Goal: Information Seeking & Learning: Check status

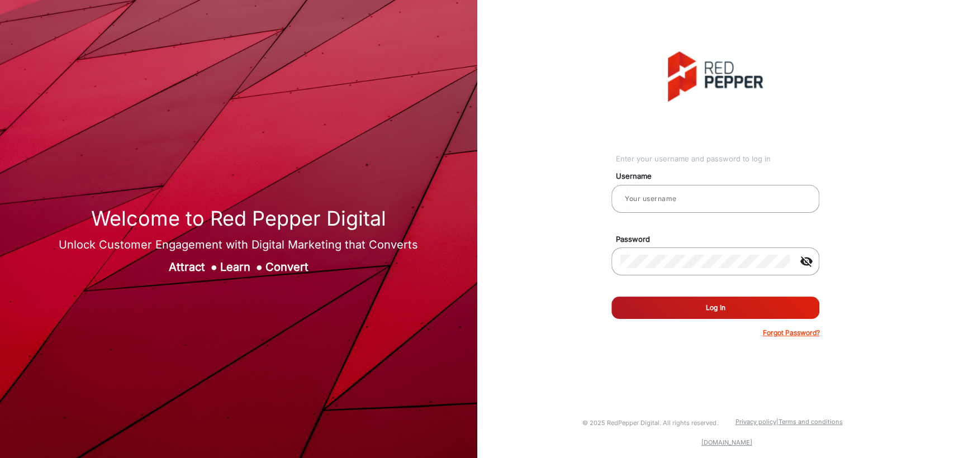
type input "[PERSON_NAME]"
click at [711, 301] on button "Log In" at bounding box center [715, 308] width 208 height 22
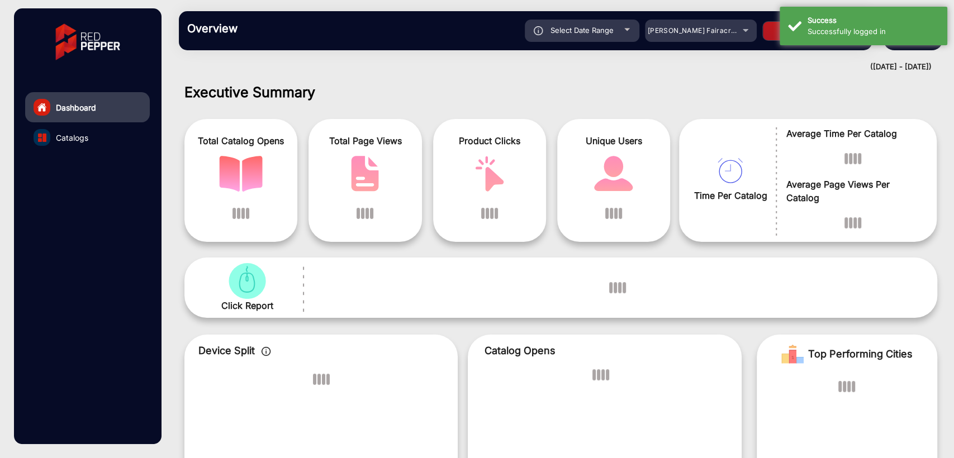
scroll to position [8, 0]
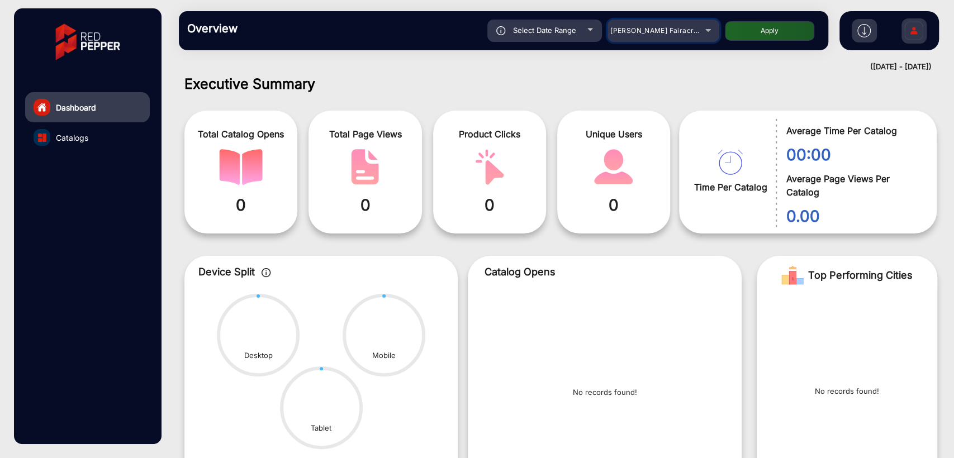
click at [664, 33] on span "[PERSON_NAME] Fairacre Farms" at bounding box center [665, 30] width 111 height 8
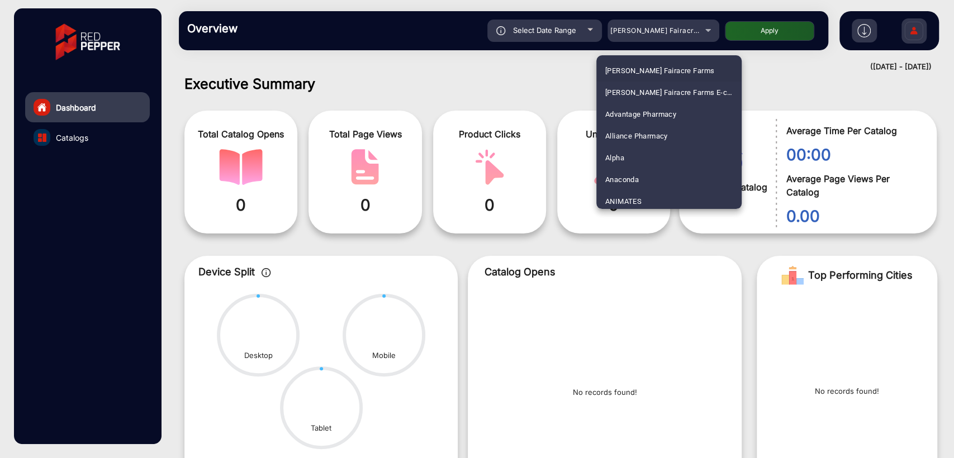
scroll to position [2203, 0]
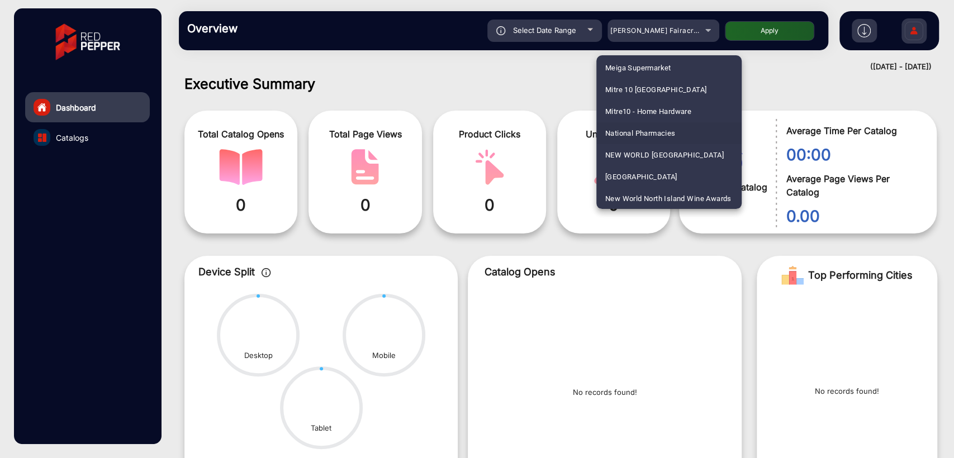
click at [638, 130] on span "National Pharmacies" at bounding box center [640, 133] width 70 height 22
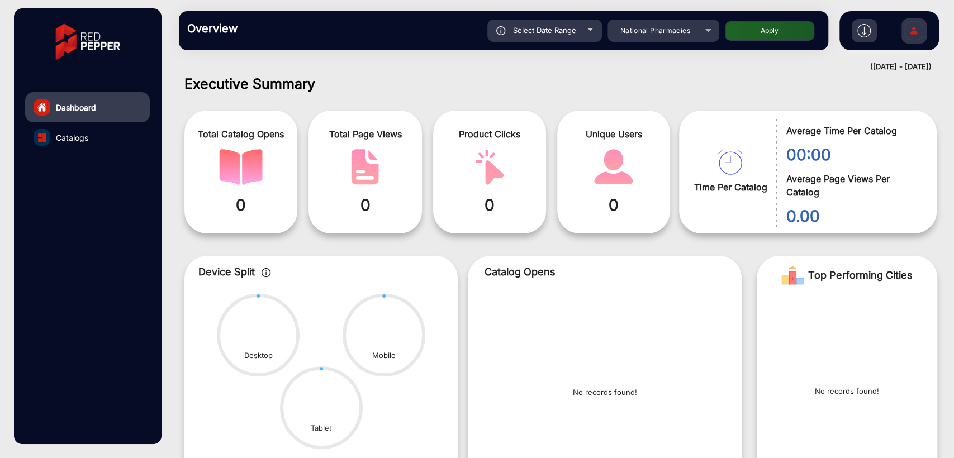
click at [761, 40] on button "Apply" at bounding box center [769, 31] width 89 height 20
type input "[DATE]"
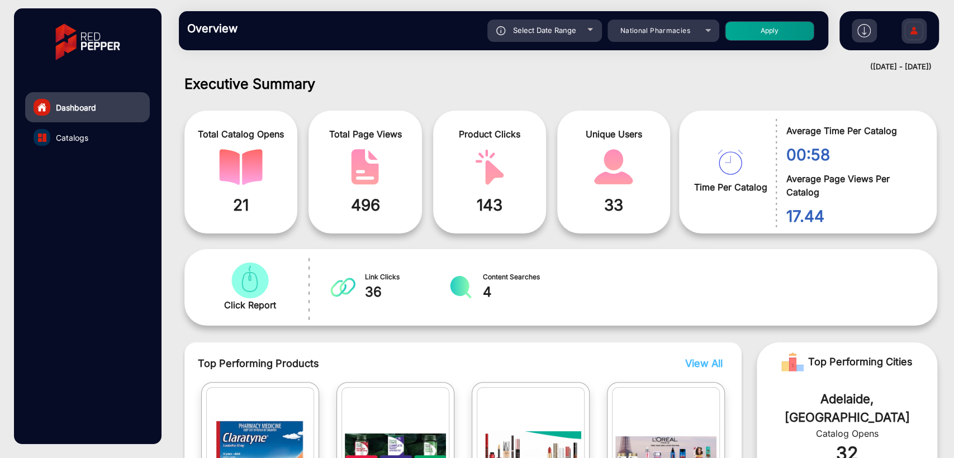
click at [559, 30] on span "Select Date Range" at bounding box center [544, 30] width 63 height 9
type input "[DATE]"
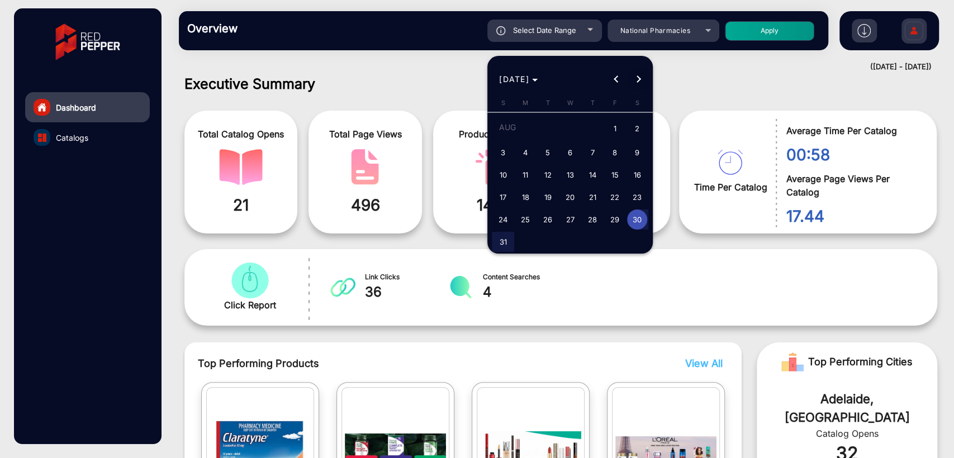
click at [638, 75] on span "Next month" at bounding box center [638, 79] width 22 height 22
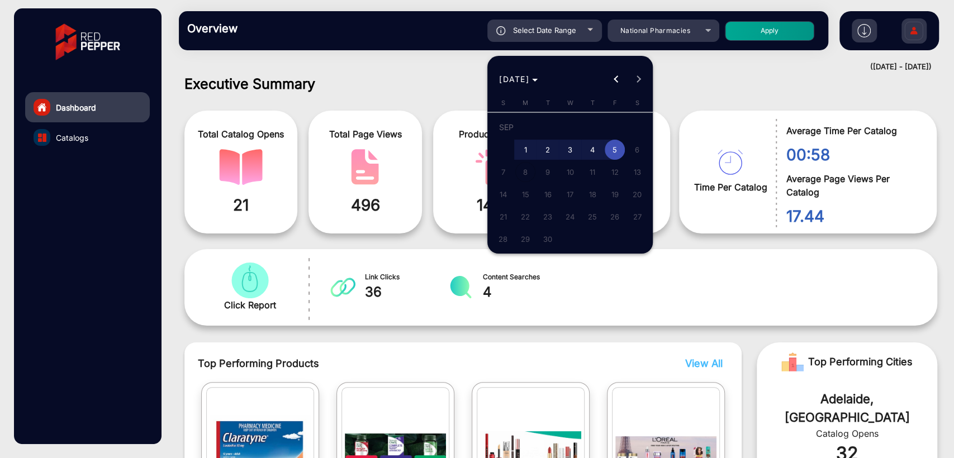
click at [568, 152] on span "3" at bounding box center [570, 150] width 20 height 20
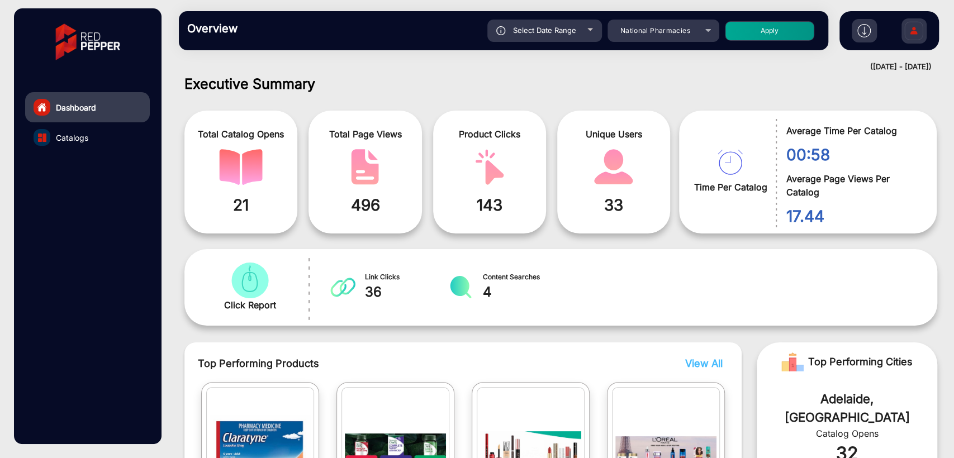
type input "[DATE]"
click at [769, 26] on button "Apply" at bounding box center [769, 31] width 89 height 20
type input "[DATE]"
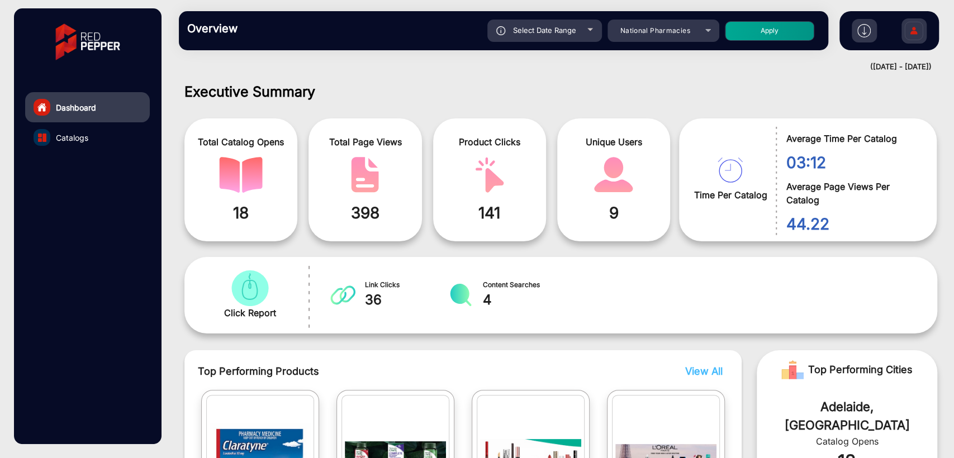
scroll to position [0, 0]
click at [102, 141] on link "Catalogs" at bounding box center [87, 137] width 125 height 30
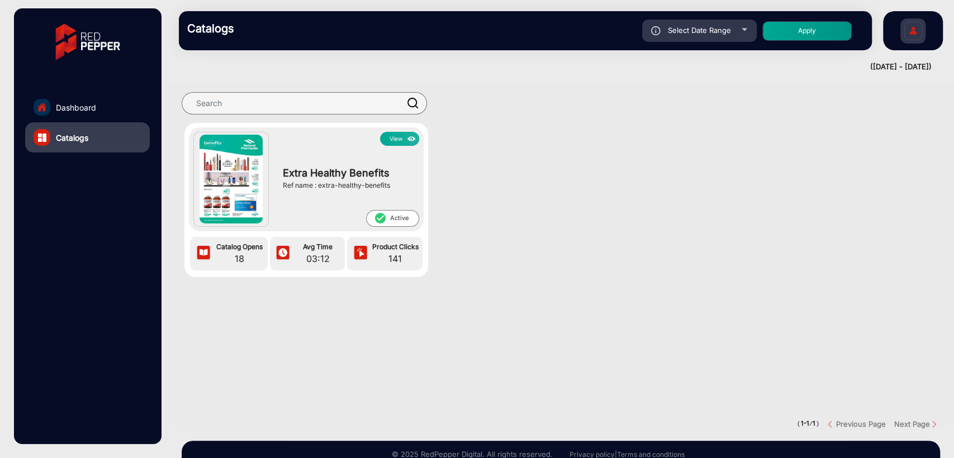
click at [393, 139] on button "View" at bounding box center [399, 139] width 39 height 14
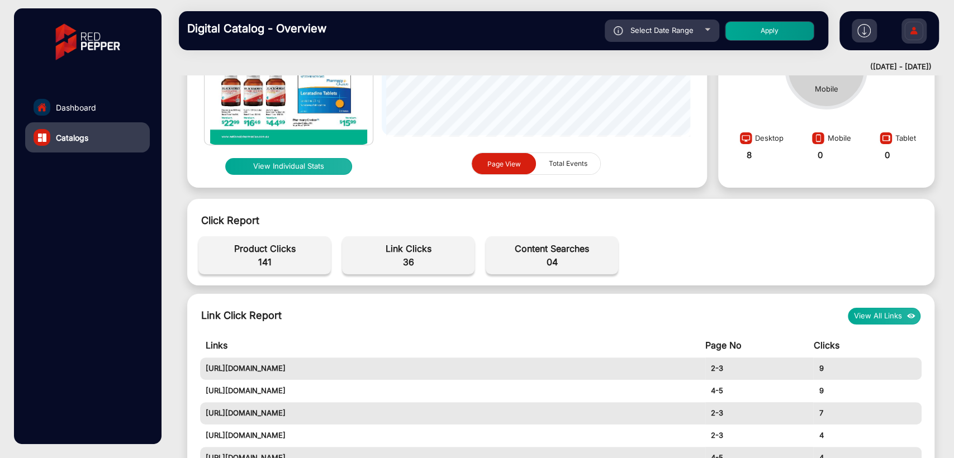
scroll to position [236, 0]
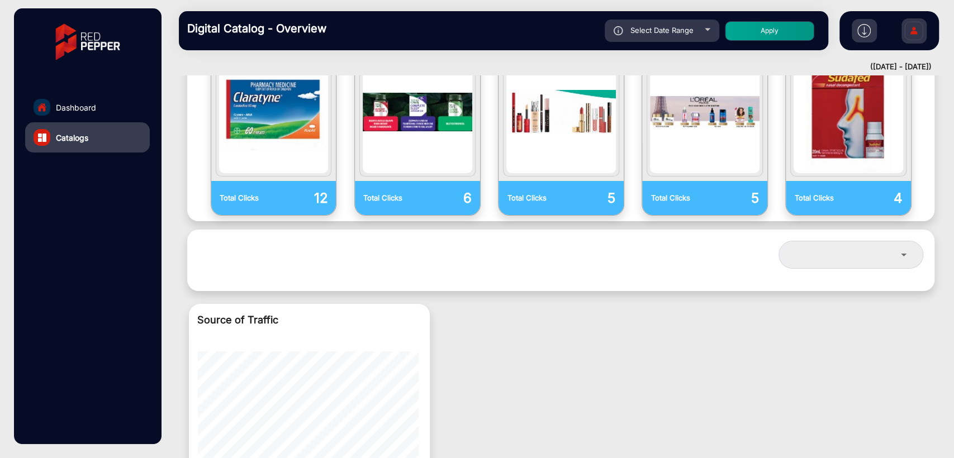
scroll to position [848, 0]
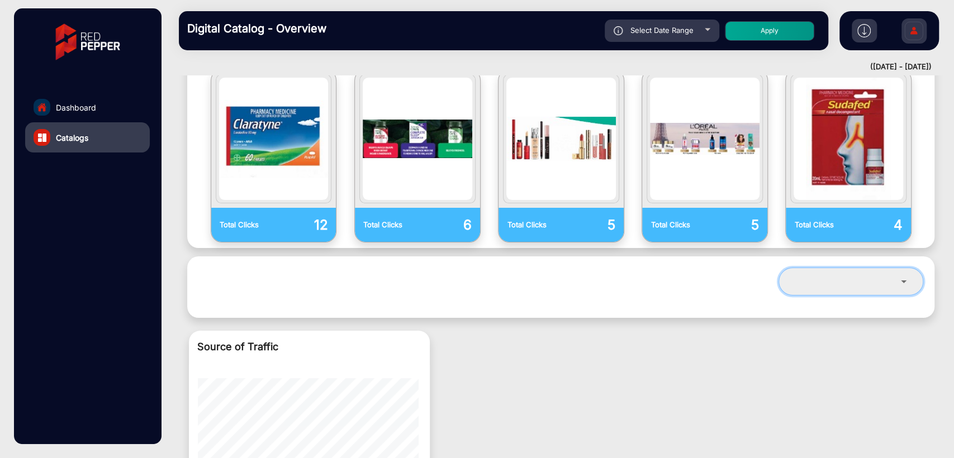
click at [845, 275] on div at bounding box center [847, 281] width 108 height 13
click at [897, 275] on icon at bounding box center [903, 281] width 13 height 13
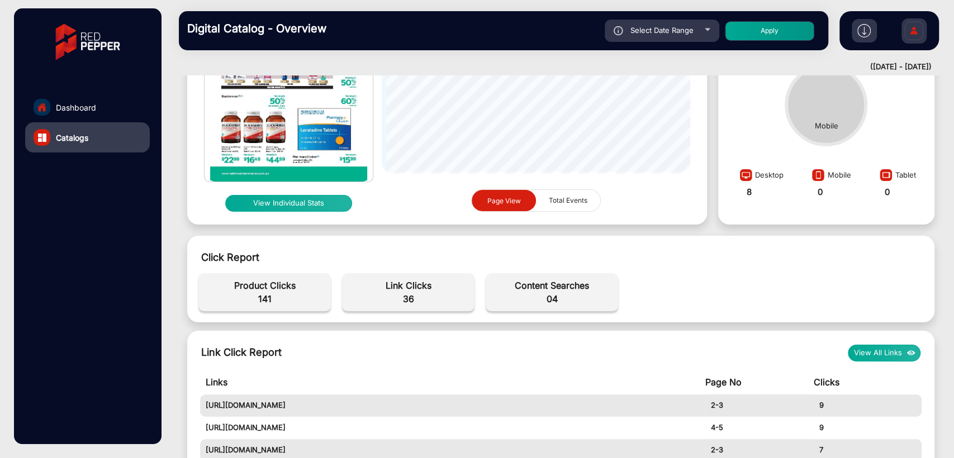
scroll to position [0, 0]
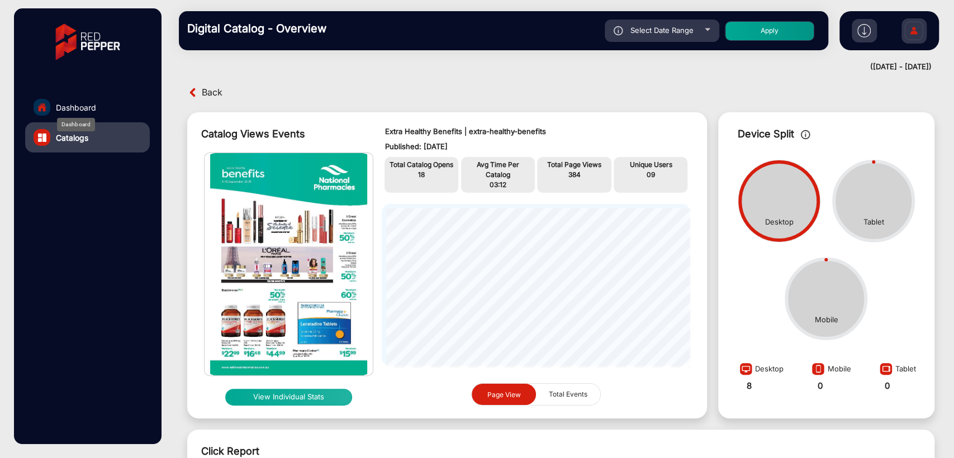
click at [94, 110] on span "Dashboard" at bounding box center [76, 108] width 40 height 12
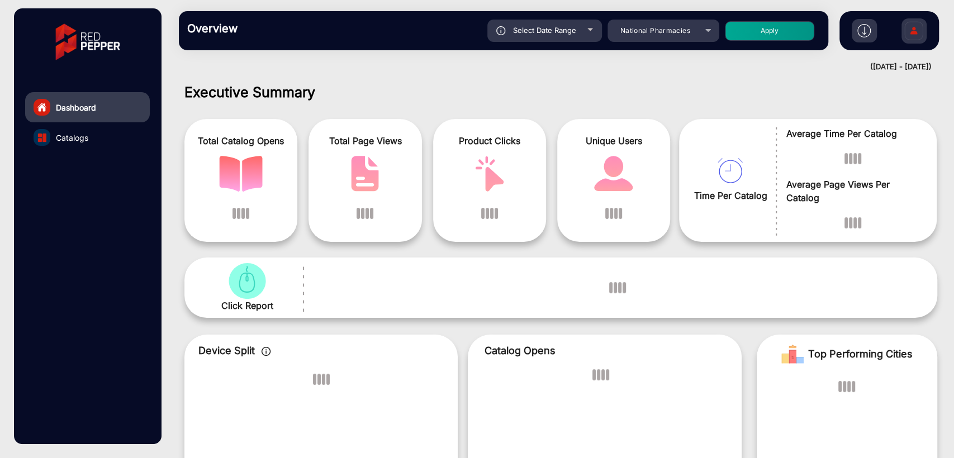
scroll to position [8, 0]
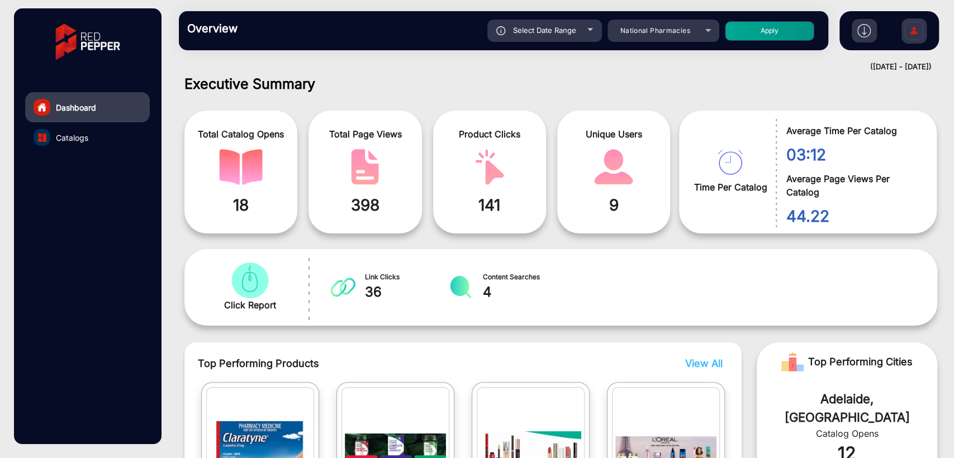
click at [550, 29] on span "Select Date Range" at bounding box center [544, 30] width 63 height 9
type input "[DATE]"
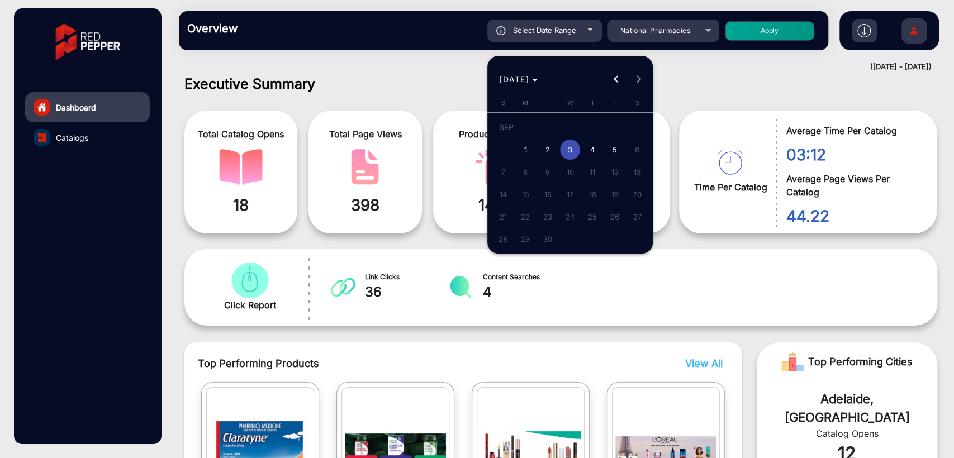
click at [595, 151] on span "4" at bounding box center [592, 150] width 20 height 20
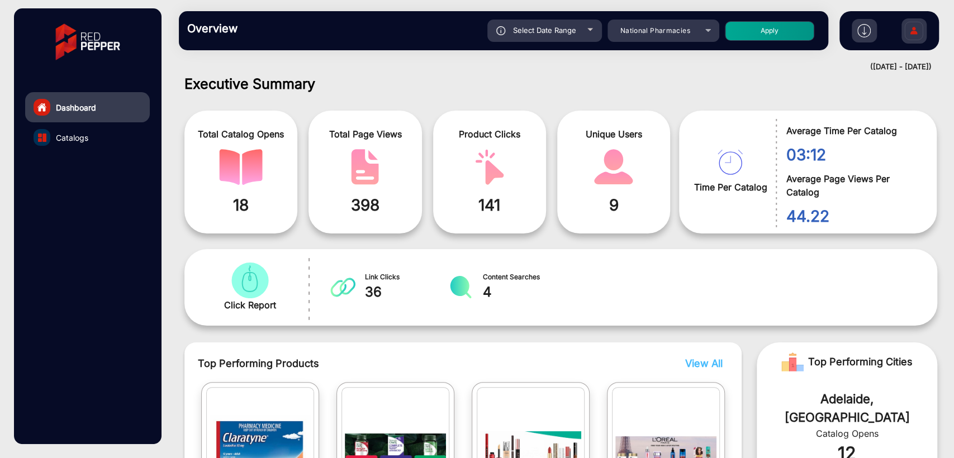
type input "9/4/2025"
click at [764, 27] on button "Apply" at bounding box center [769, 31] width 89 height 20
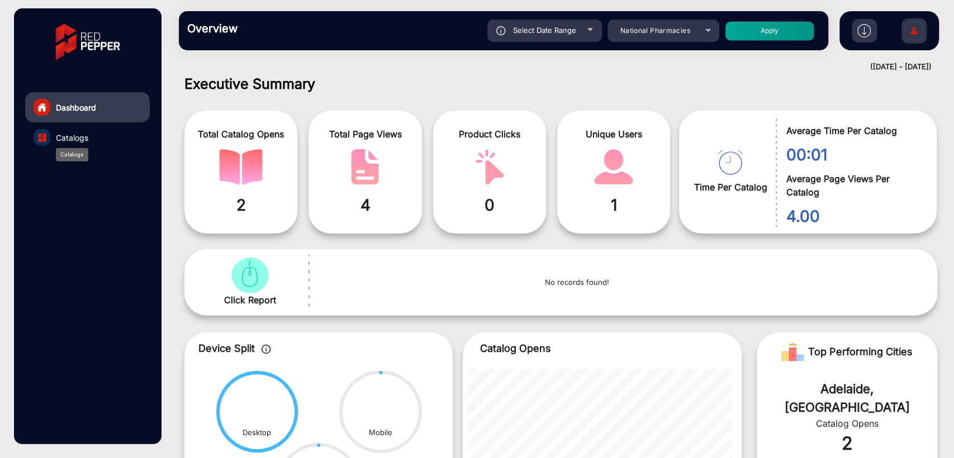
click at [85, 136] on span "Catalogs" at bounding box center [72, 138] width 32 height 12
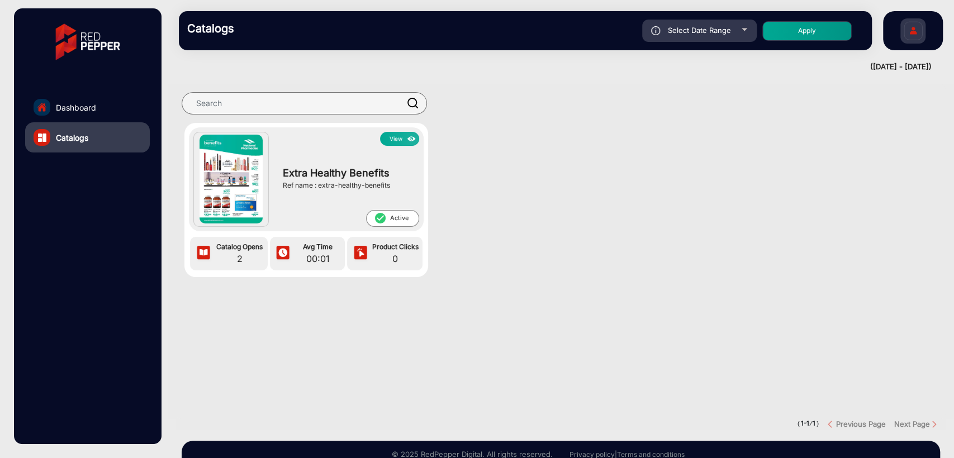
click at [388, 142] on button "View" at bounding box center [399, 139] width 39 height 14
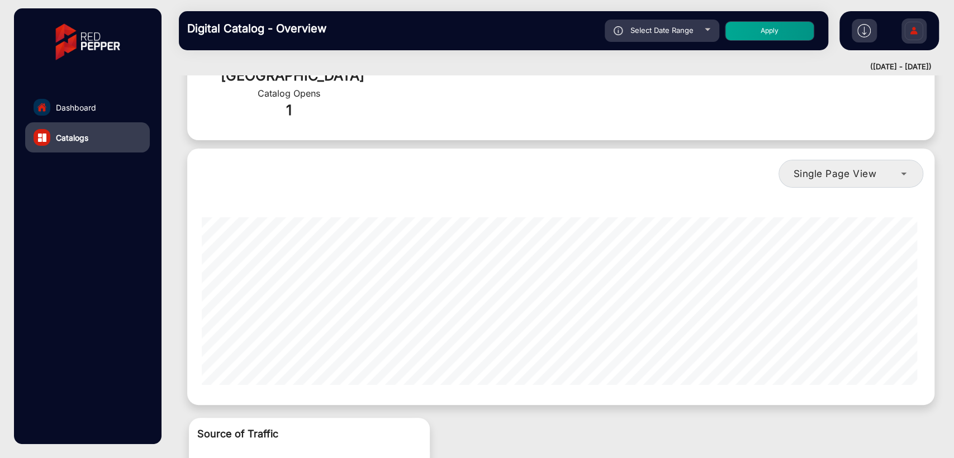
scroll to position [451, 0]
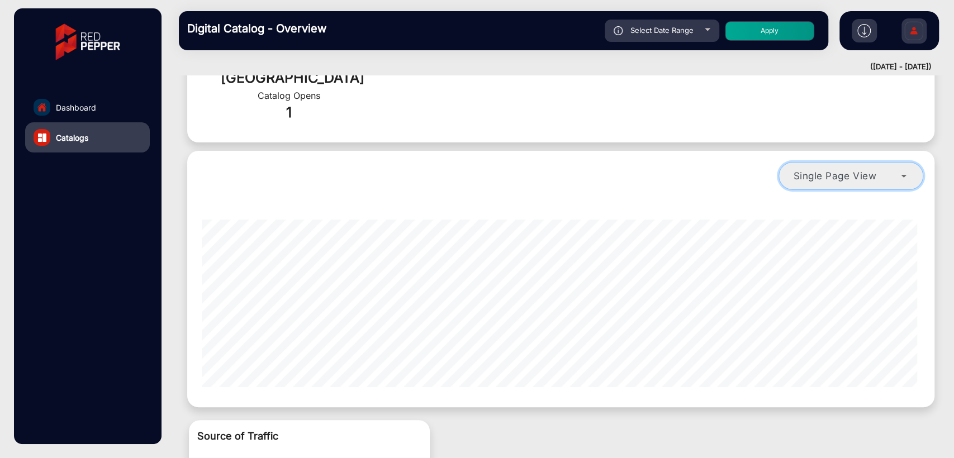
click at [823, 170] on span "Single Page View" at bounding box center [834, 176] width 83 height 12
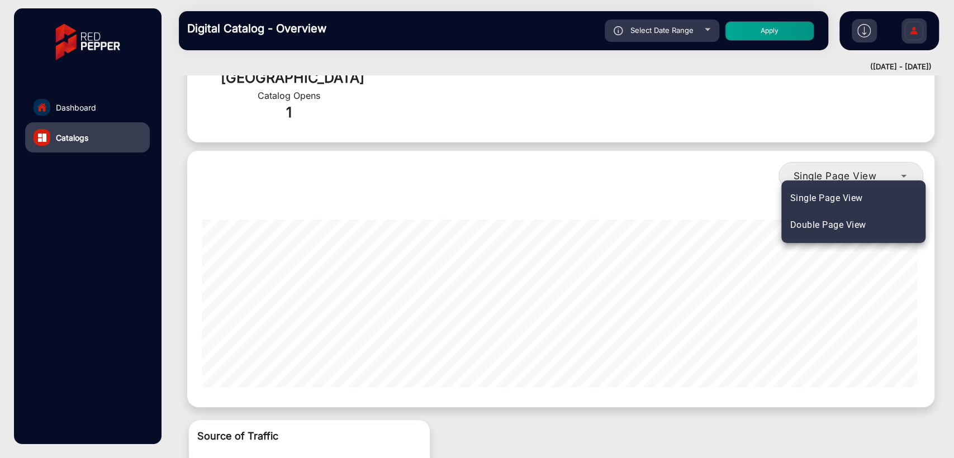
click at [826, 224] on span "Double Page View" at bounding box center [828, 224] width 76 height 13
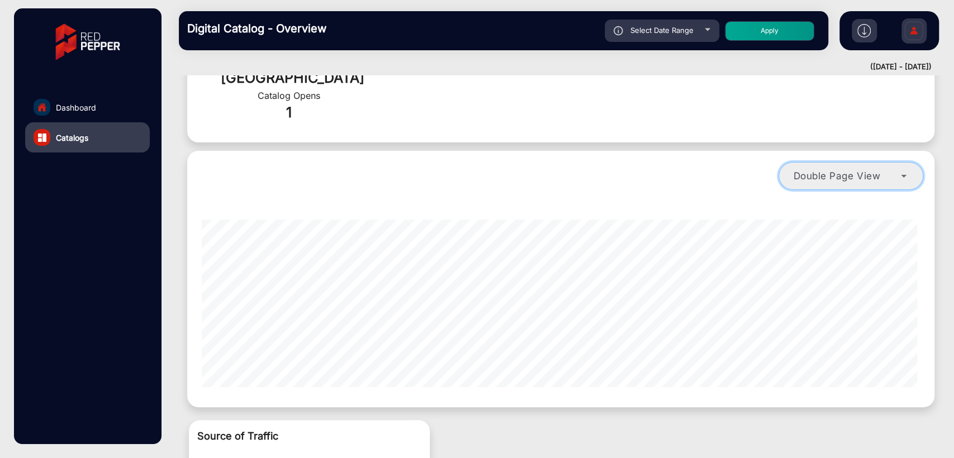
scroll to position [0, 0]
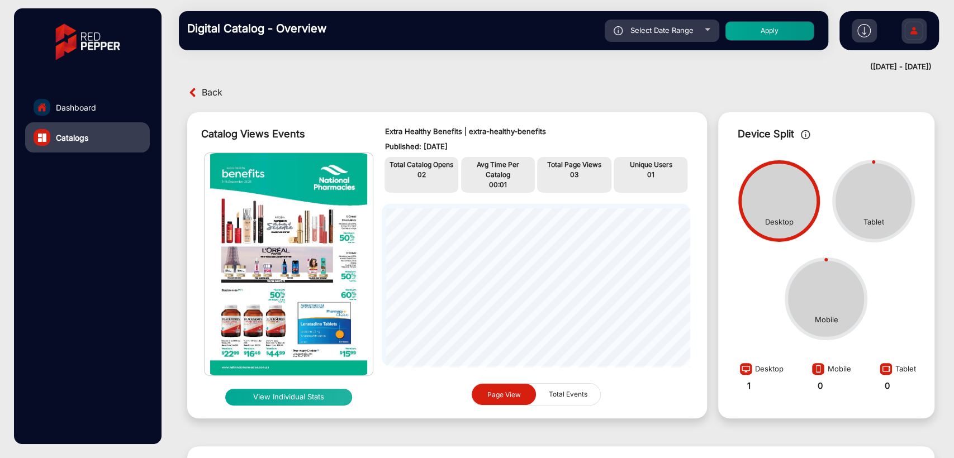
click at [106, 107] on link "Dashboard" at bounding box center [87, 107] width 125 height 30
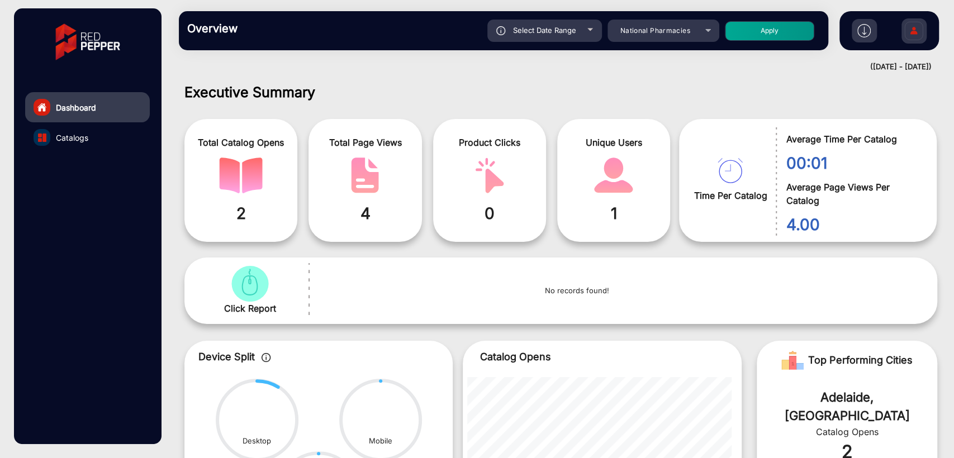
scroll to position [8, 0]
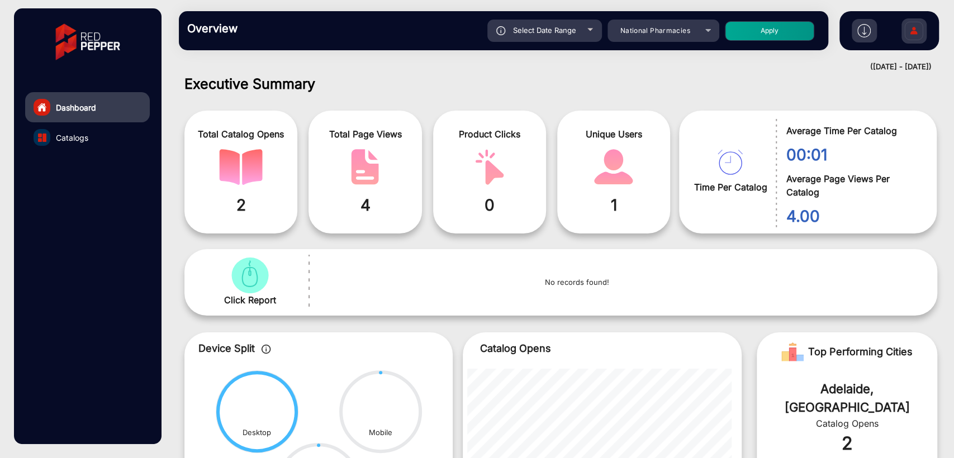
click at [536, 27] on span "Select Date Range" at bounding box center [544, 30] width 63 height 9
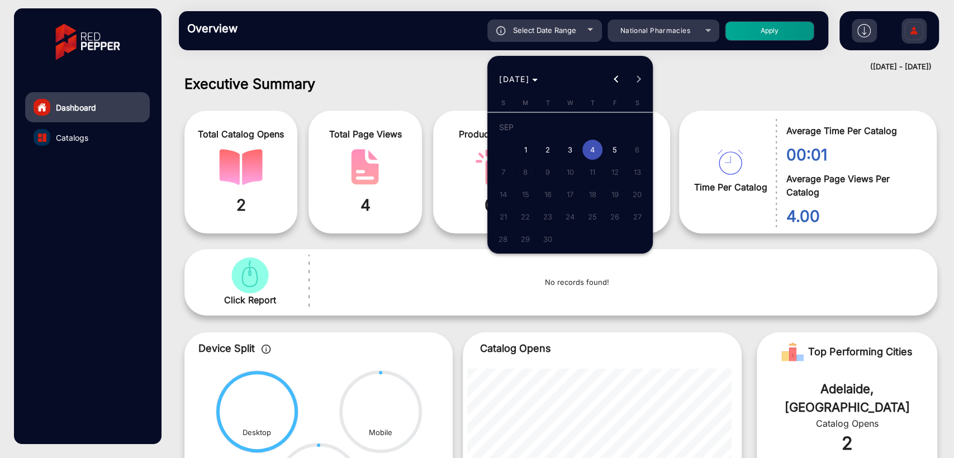
click at [610, 149] on span "5" at bounding box center [614, 150] width 20 height 20
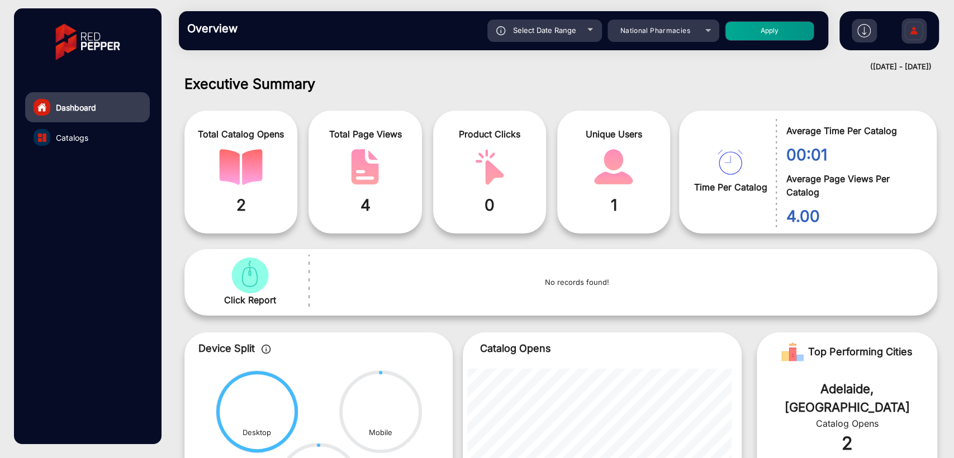
type input "[DATE]"
click at [747, 35] on button "Apply" at bounding box center [769, 31] width 89 height 20
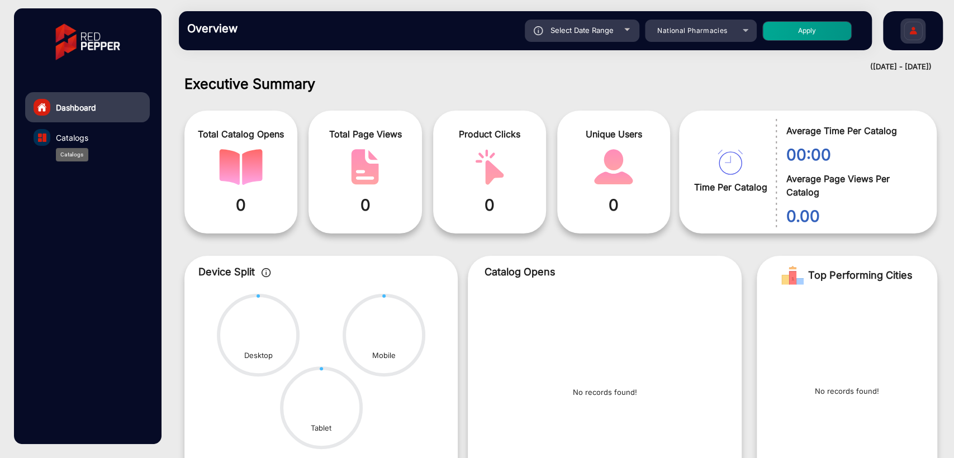
click at [72, 138] on span "Catalogs" at bounding box center [72, 138] width 32 height 12
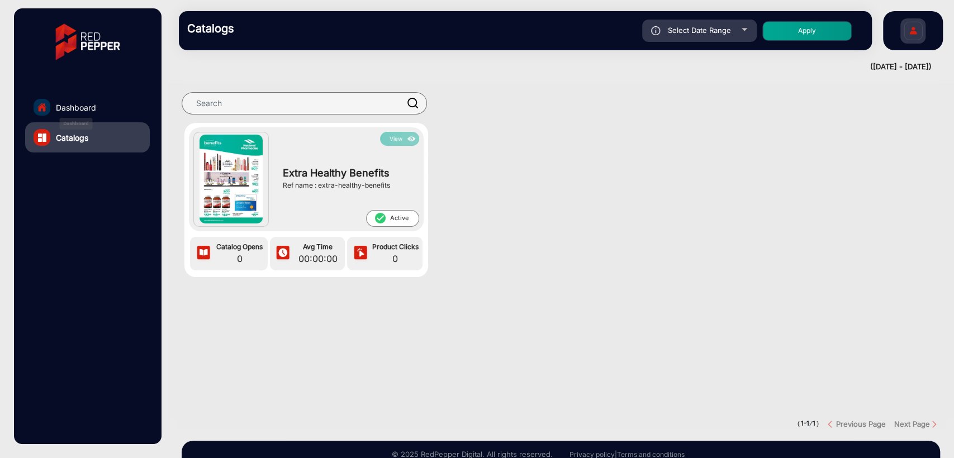
click at [93, 108] on span "Dashboard" at bounding box center [76, 108] width 40 height 12
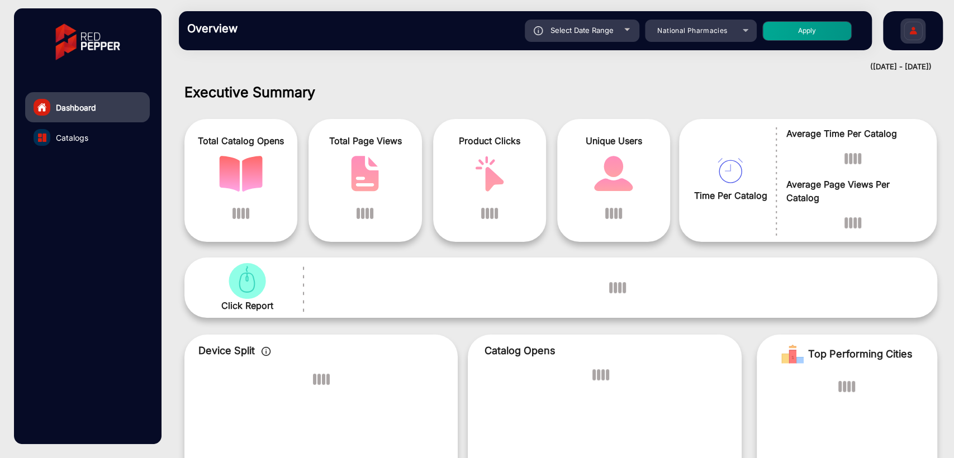
scroll to position [8, 0]
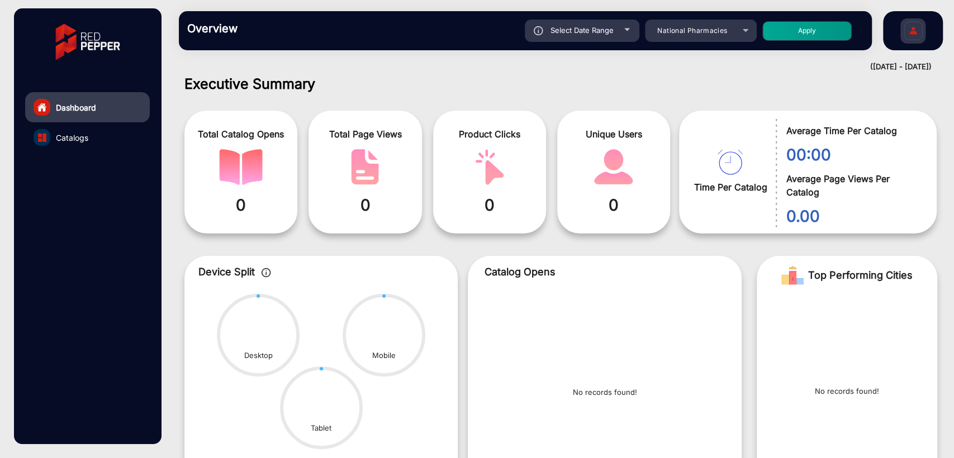
click at [566, 32] on span "Select Date Range" at bounding box center [581, 30] width 63 height 9
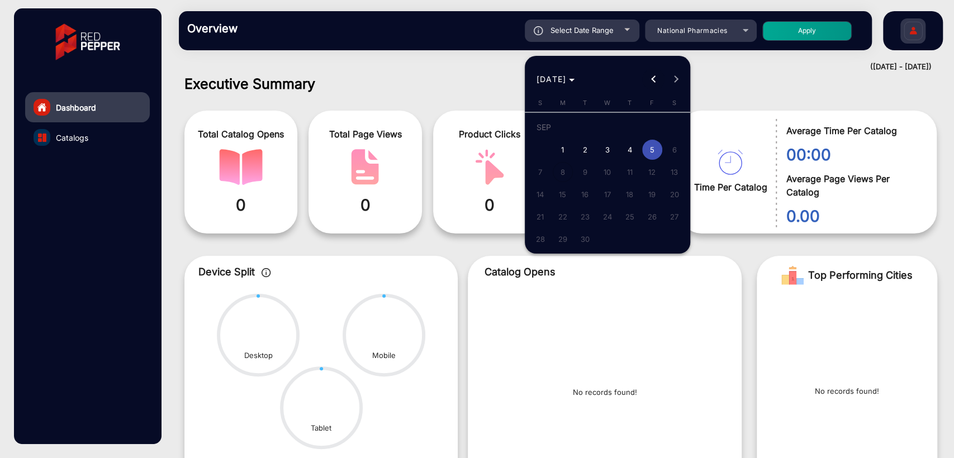
click at [653, 77] on button "Previous month" at bounding box center [653, 79] width 22 height 22
click at [625, 213] on span "28" at bounding box center [630, 219] width 20 height 20
type input "8/28/2025"
click at [671, 83] on span "Next month" at bounding box center [675, 79] width 22 height 22
click at [646, 149] on span "5" at bounding box center [652, 150] width 20 height 20
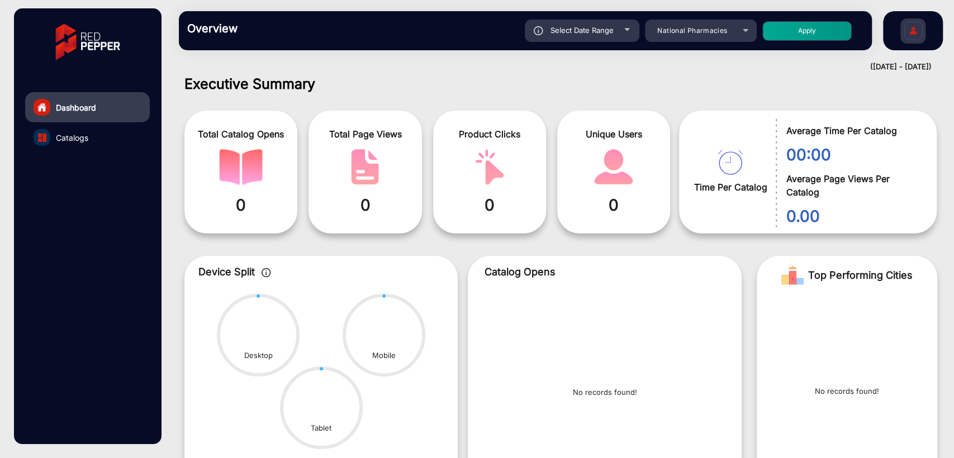
type input "[DATE]"
click at [791, 32] on button "Apply" at bounding box center [806, 31] width 89 height 20
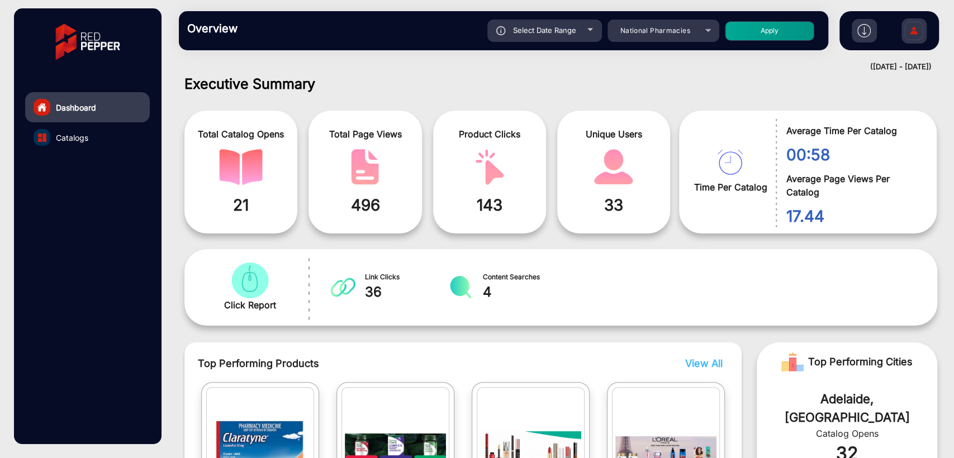
click at [104, 138] on link "Catalogs" at bounding box center [87, 137] width 125 height 30
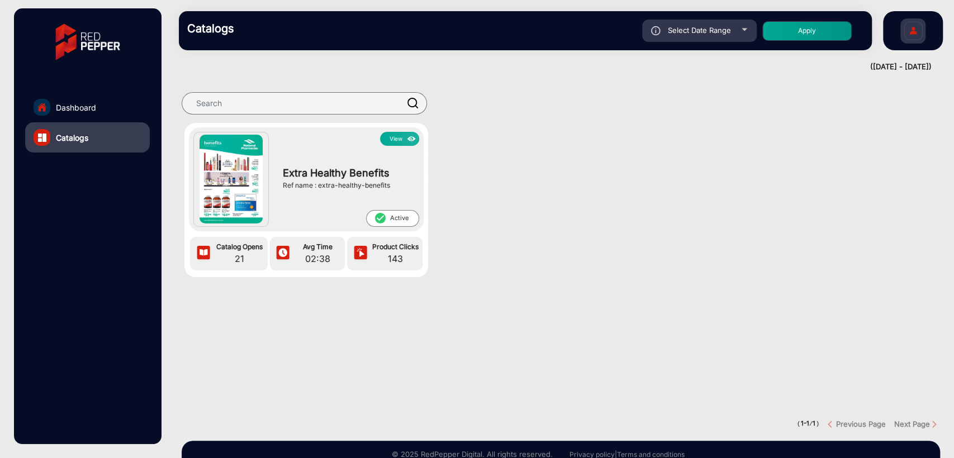
click at [400, 140] on button "View" at bounding box center [399, 139] width 39 height 14
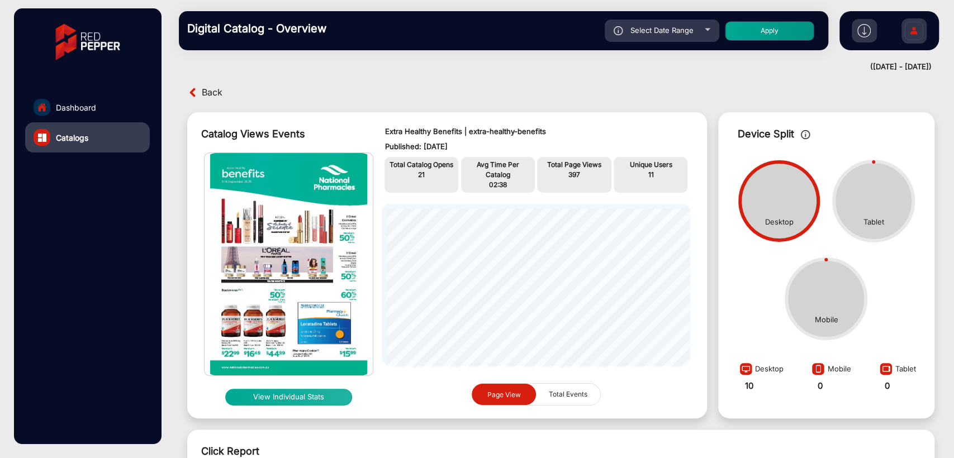
click at [313, 401] on button "View Individual Stats" at bounding box center [288, 397] width 127 height 17
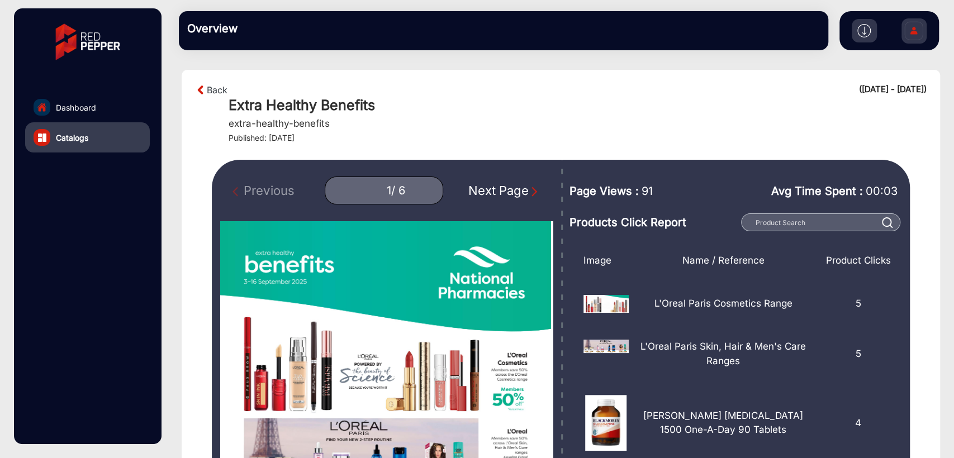
click at [489, 188] on div "Next Page" at bounding box center [504, 191] width 72 height 18
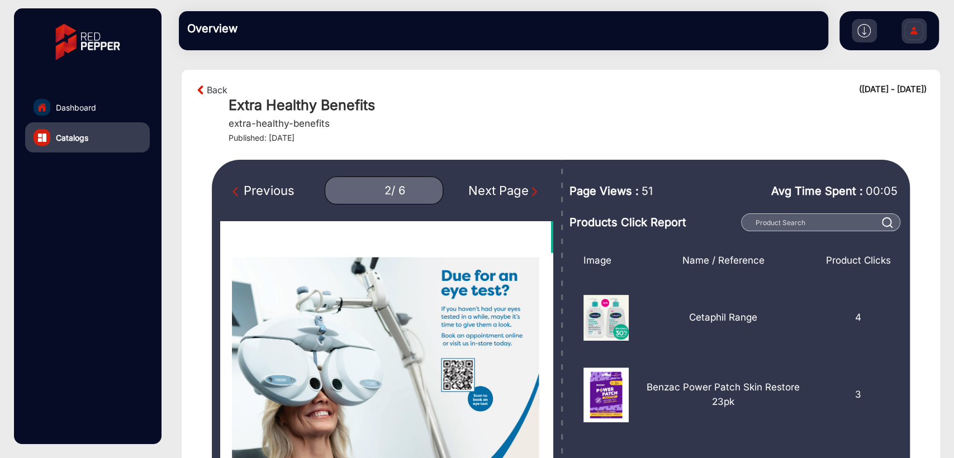
click at [489, 188] on div "Next Page" at bounding box center [504, 191] width 72 height 18
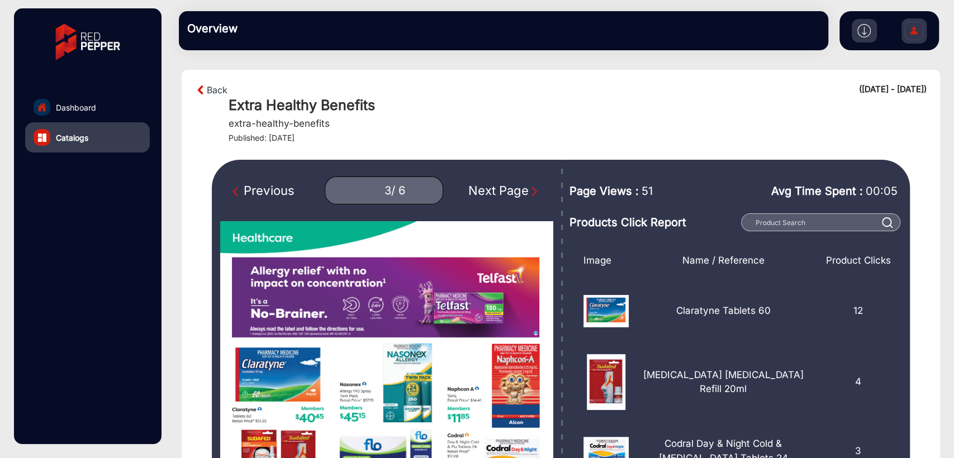
click at [489, 188] on div "Next Page" at bounding box center [504, 191] width 72 height 18
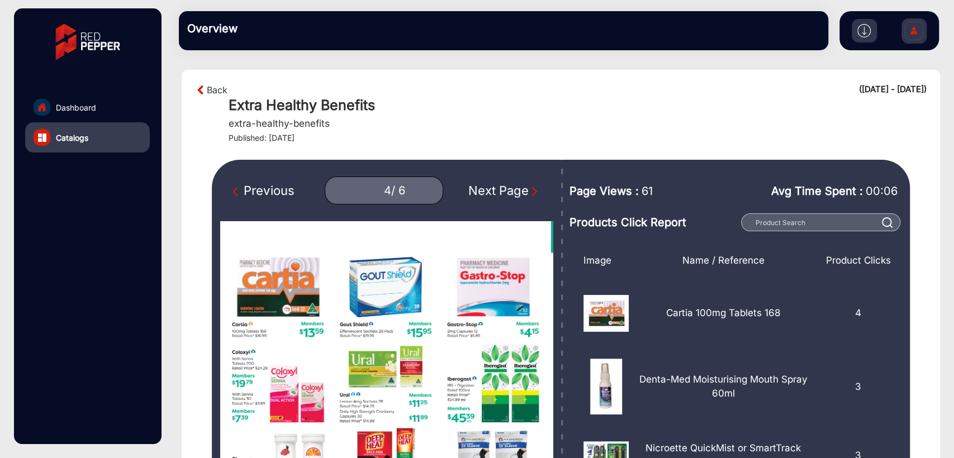
click at [482, 195] on div "Next Page" at bounding box center [504, 191] width 72 height 18
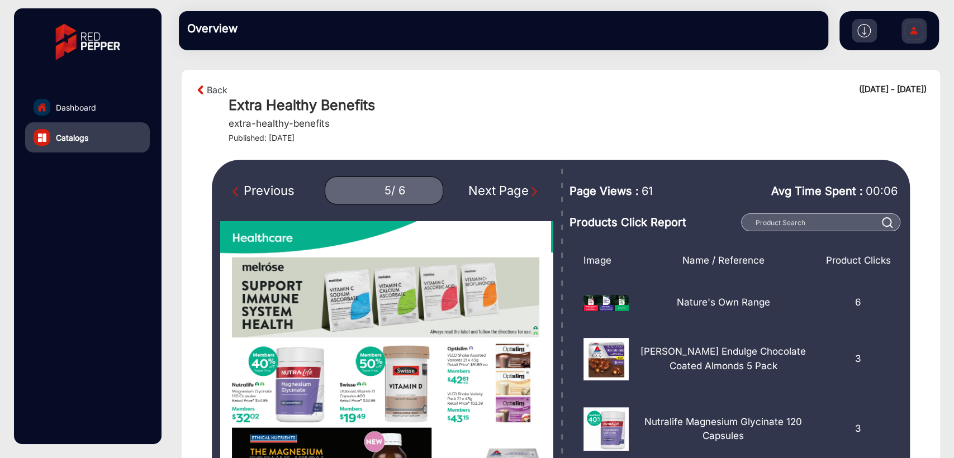
click at [482, 195] on div "Next Page" at bounding box center [504, 191] width 72 height 18
type input "6"
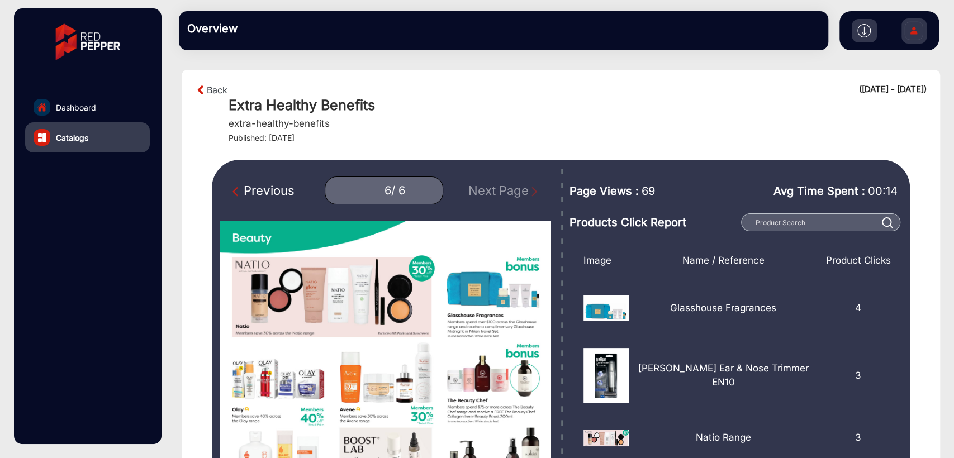
click at [77, 99] on link "Dashboard" at bounding box center [87, 107] width 125 height 30
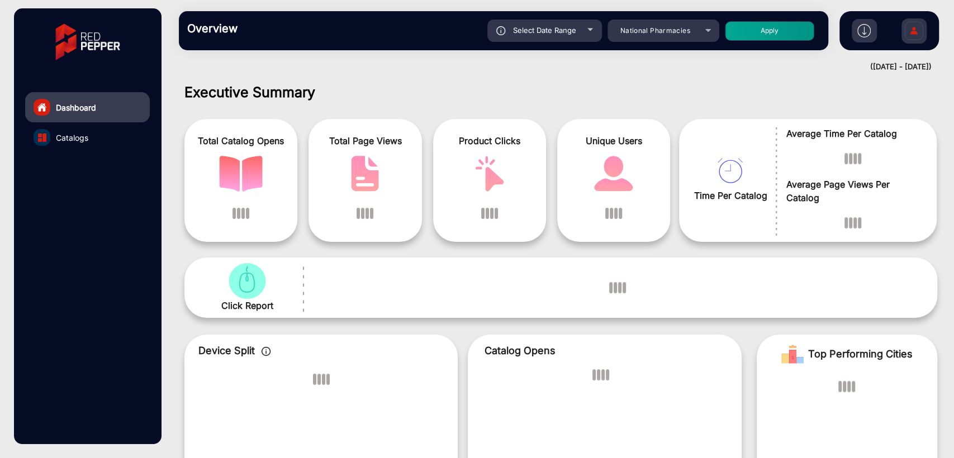
scroll to position [8, 0]
